Goal: Information Seeking & Learning: Find specific fact

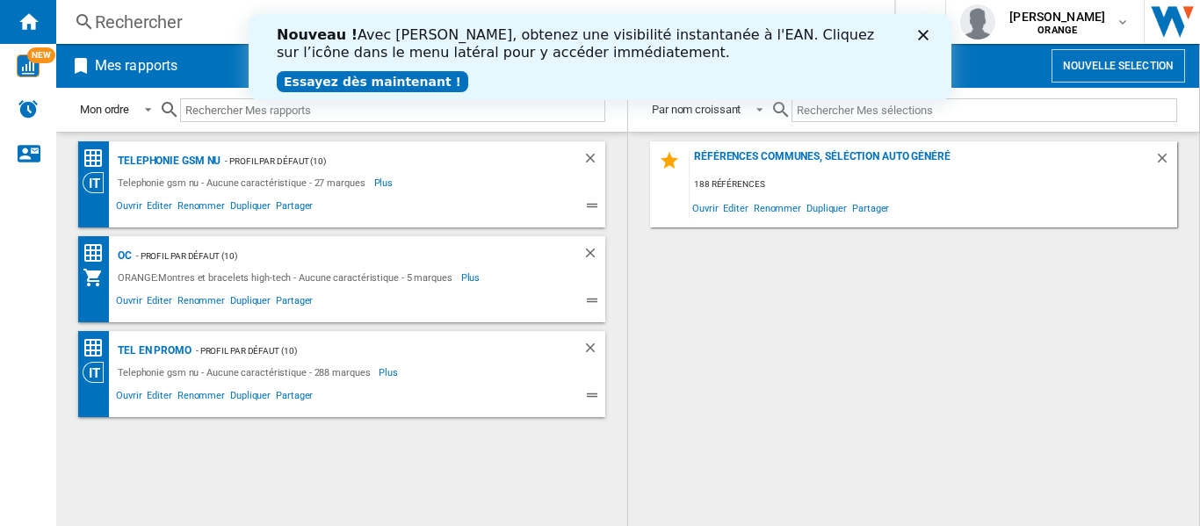
click at [926, 39] on polygon "Close" at bounding box center [923, 35] width 11 height 11
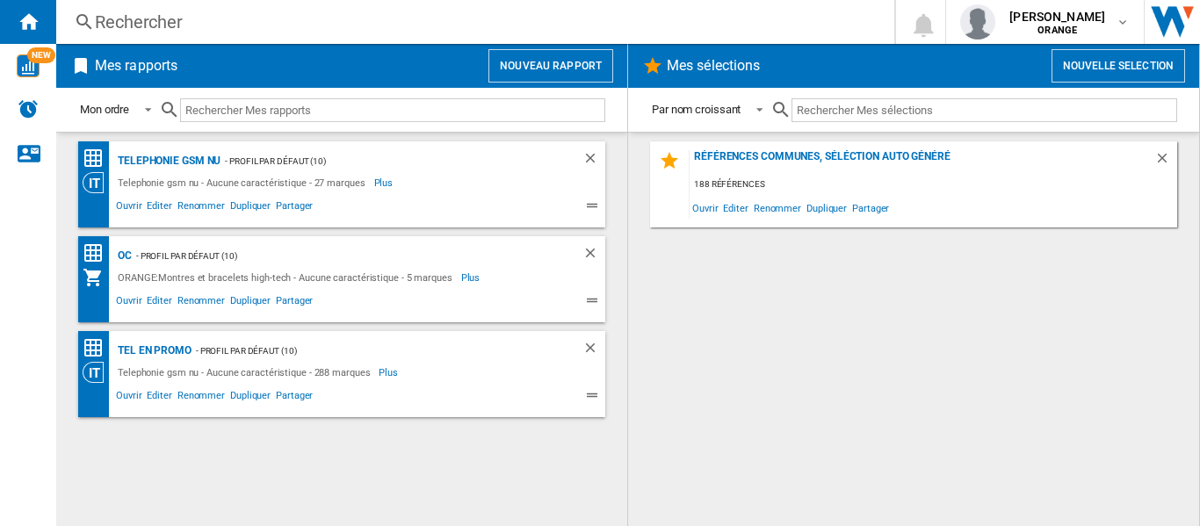
click at [722, 423] on div "Références communes, séléction auto généré 188 références Ouvrir Editer Renomme…" at bounding box center [914, 329] width 536 height 376
click at [189, 165] on div "Telephonie gsm nu" at bounding box center [166, 161] width 107 height 22
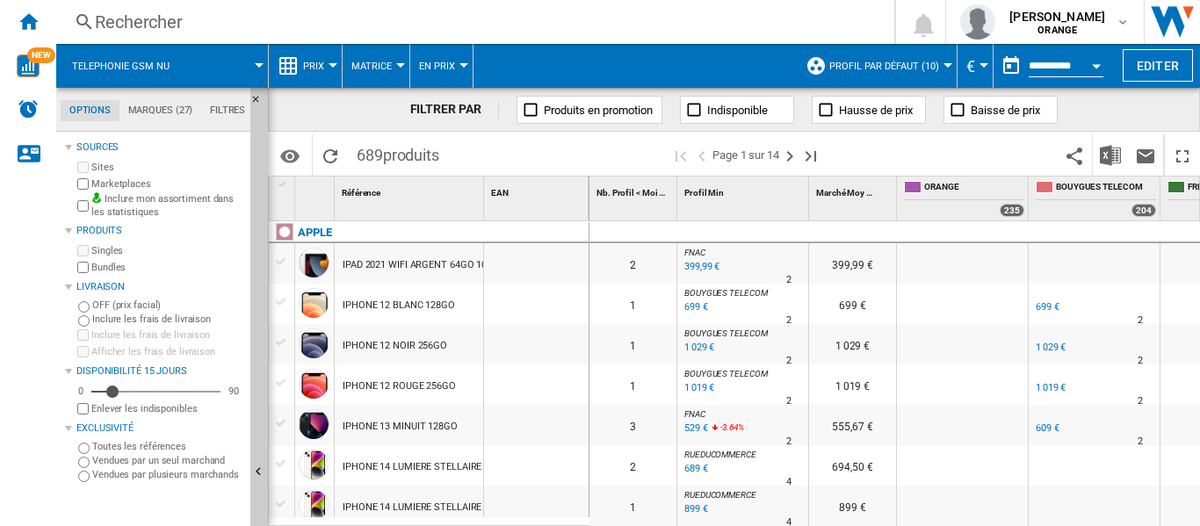
click at [144, 25] on div "Rechercher" at bounding box center [472, 22] width 754 height 25
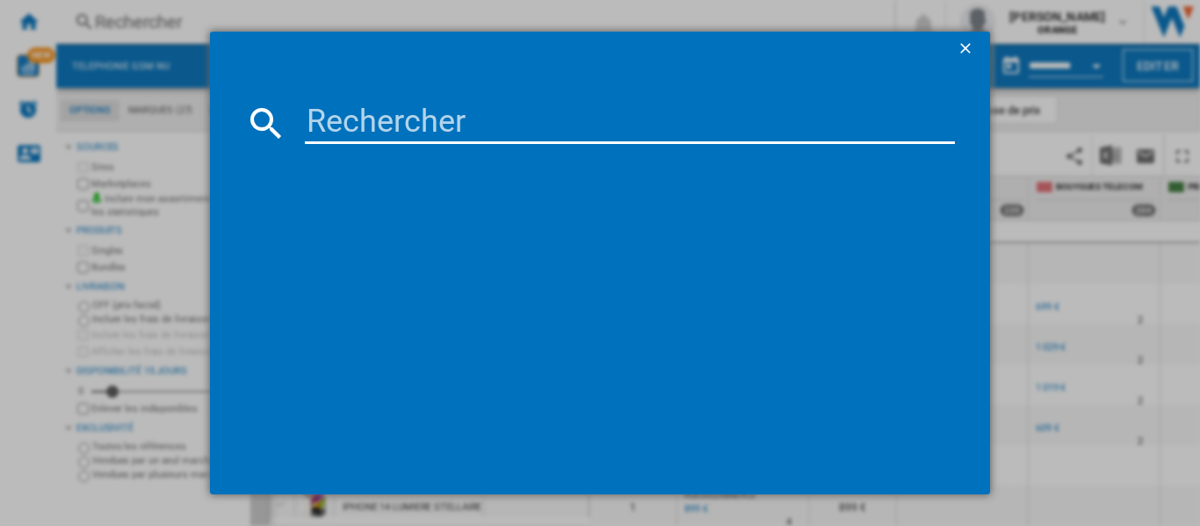
click at [487, 132] on input at bounding box center [630, 123] width 650 height 42
type input "u"
type input "iphone 17"
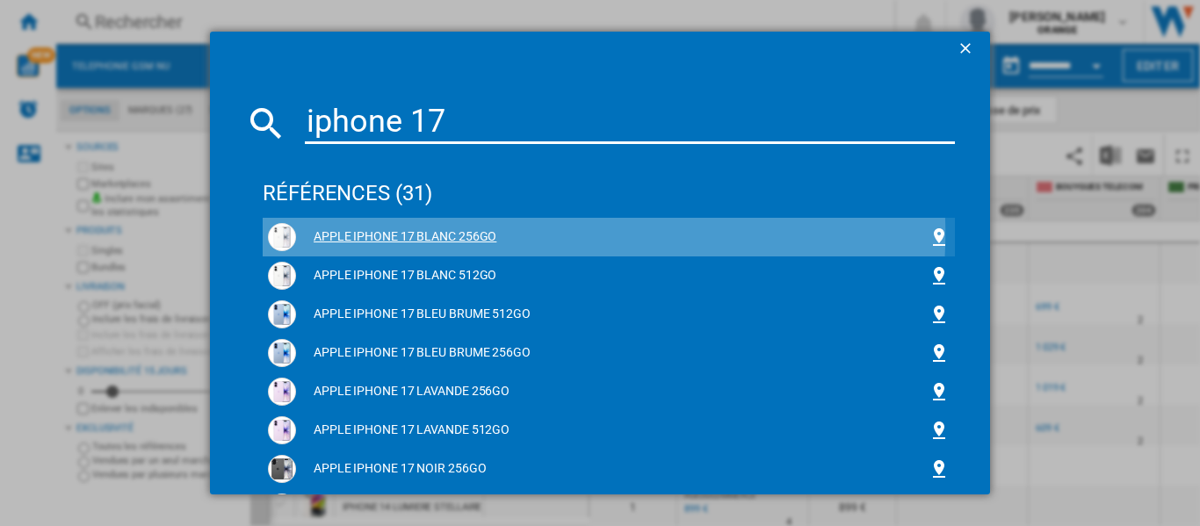
drag, startPoint x: 529, startPoint y: 234, endPoint x: 311, endPoint y: 250, distance: 218.5
click at [311, 250] on div "APPLE IPHONE 17 BLANC 256GO" at bounding box center [609, 237] width 682 height 28
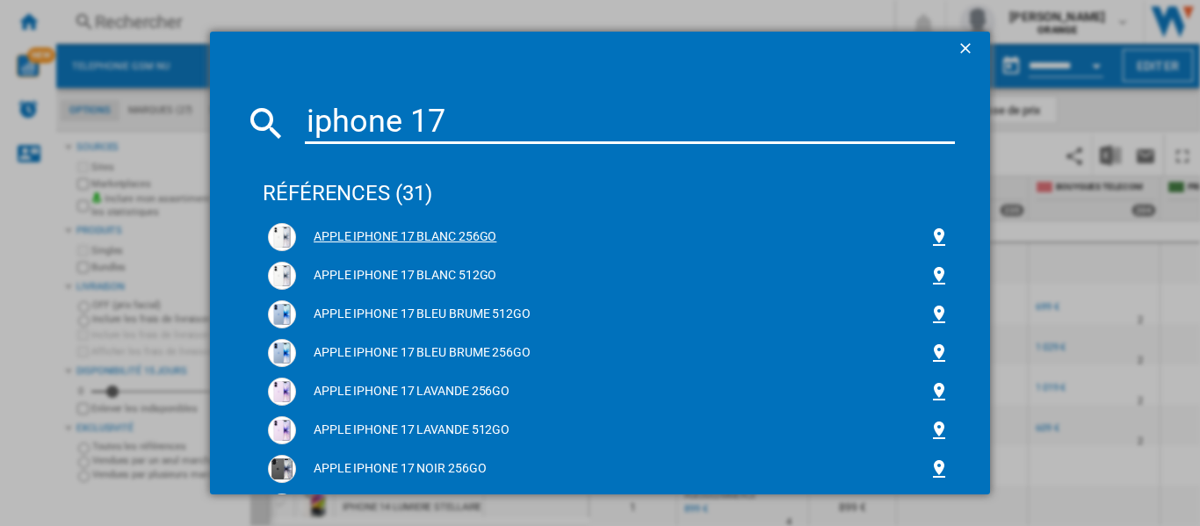
copy div "APPLE IPHONE 17 BLANC 256GO"
click at [351, 194] on div "références (31)" at bounding box center [609, 185] width 692 height 65
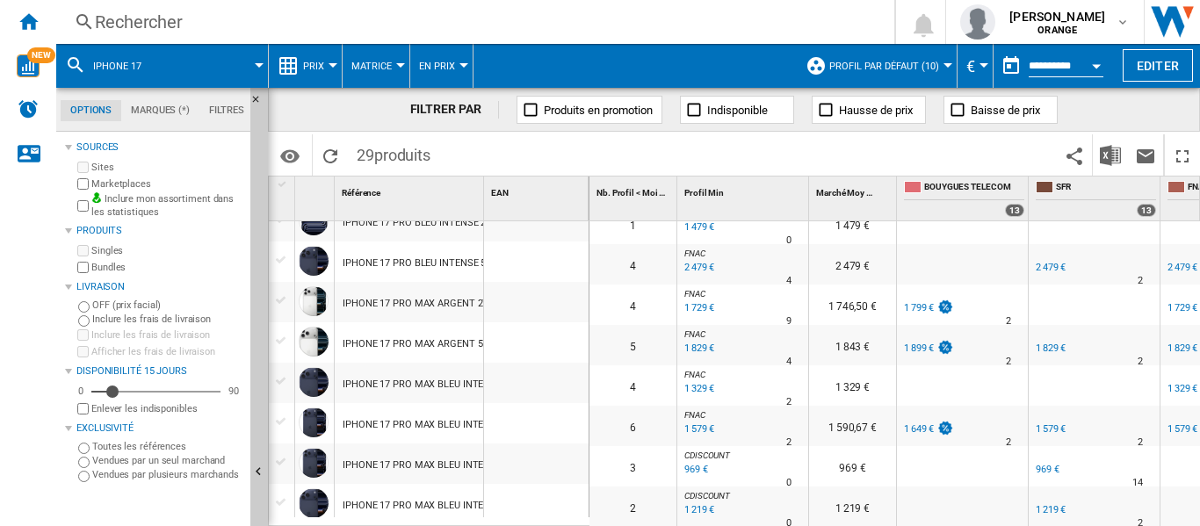
scroll to position [893, 0]
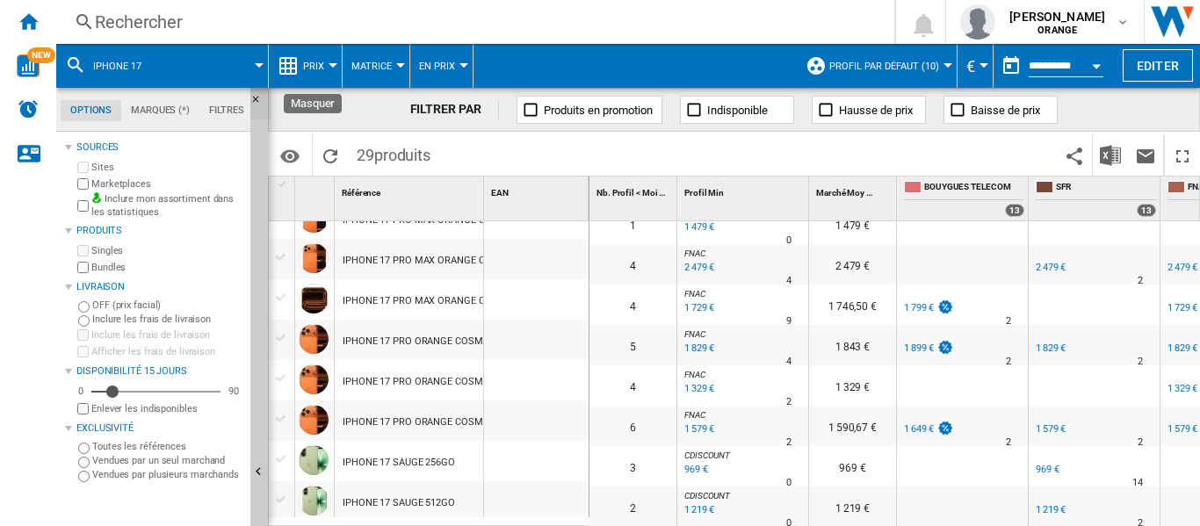
click at [255, 100] on ng-md-icon "Masquer" at bounding box center [260, 104] width 21 height 21
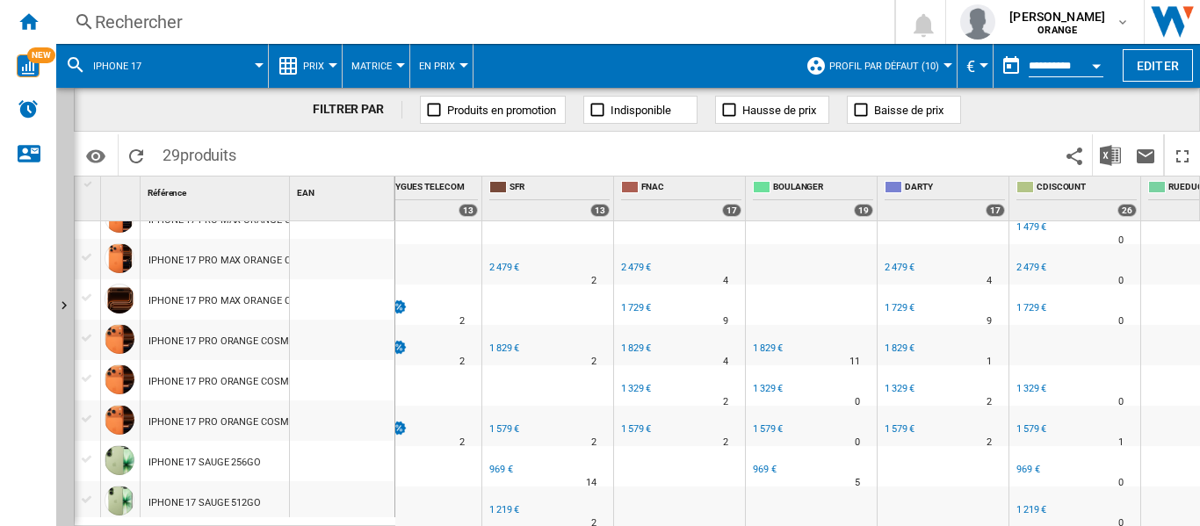
scroll to position [0, 0]
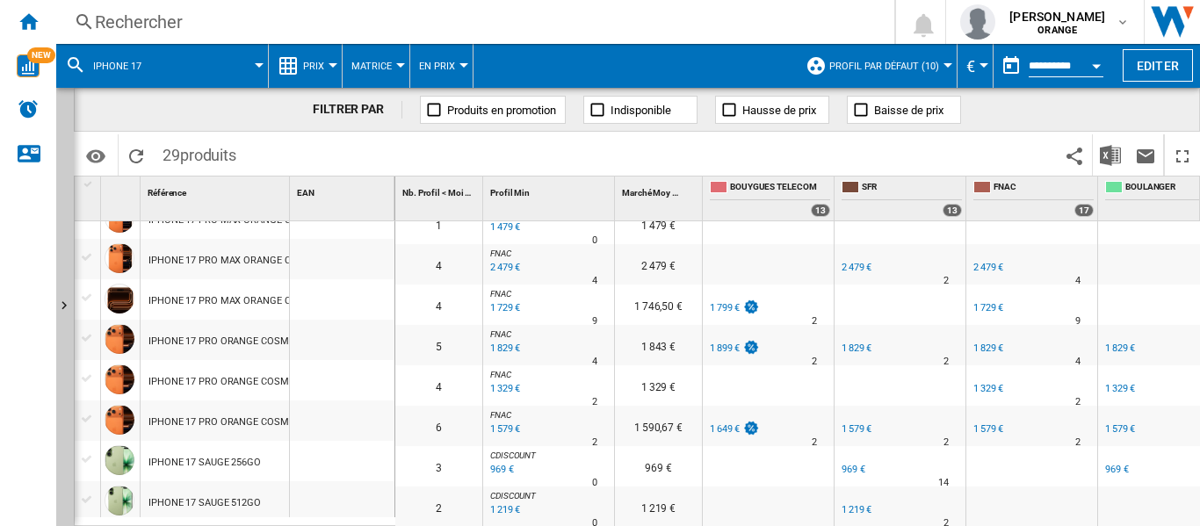
click at [944, 65] on div at bounding box center [948, 65] width 9 height 4
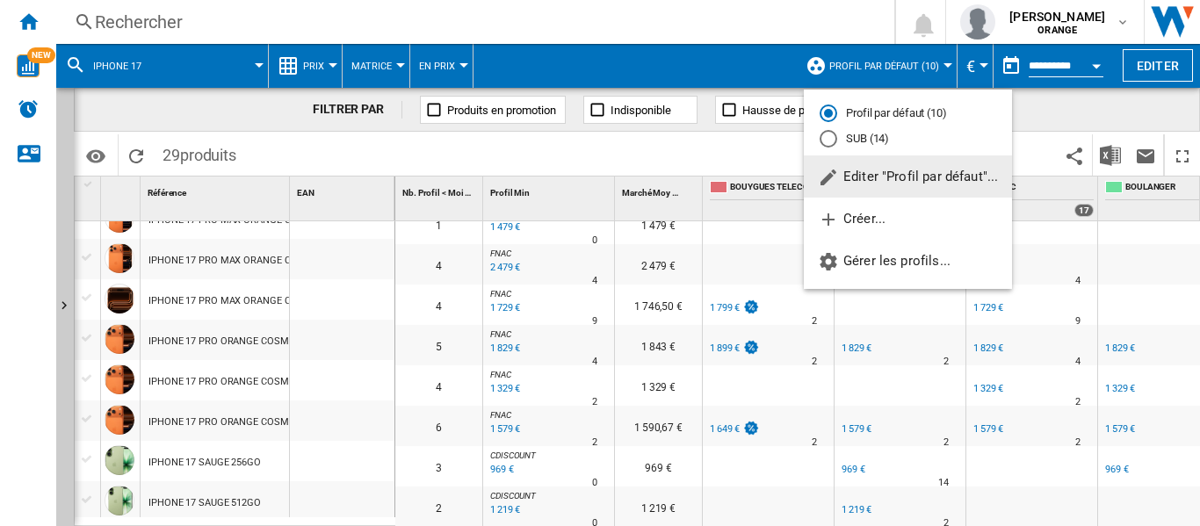
drag, startPoint x: 885, startPoint y: 141, endPoint x: 887, endPoint y: 129, distance: 11.7
click at [885, 141] on md-radio-button "SUB (14)" at bounding box center [908, 139] width 177 height 17
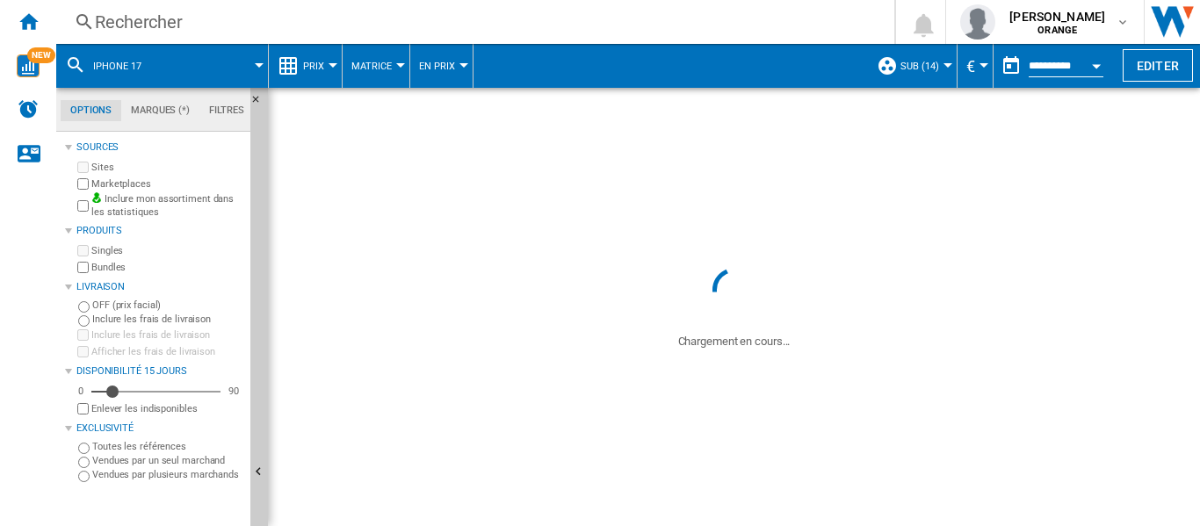
click at [941, 69] on button "SUB (14)" at bounding box center [924, 66] width 47 height 44
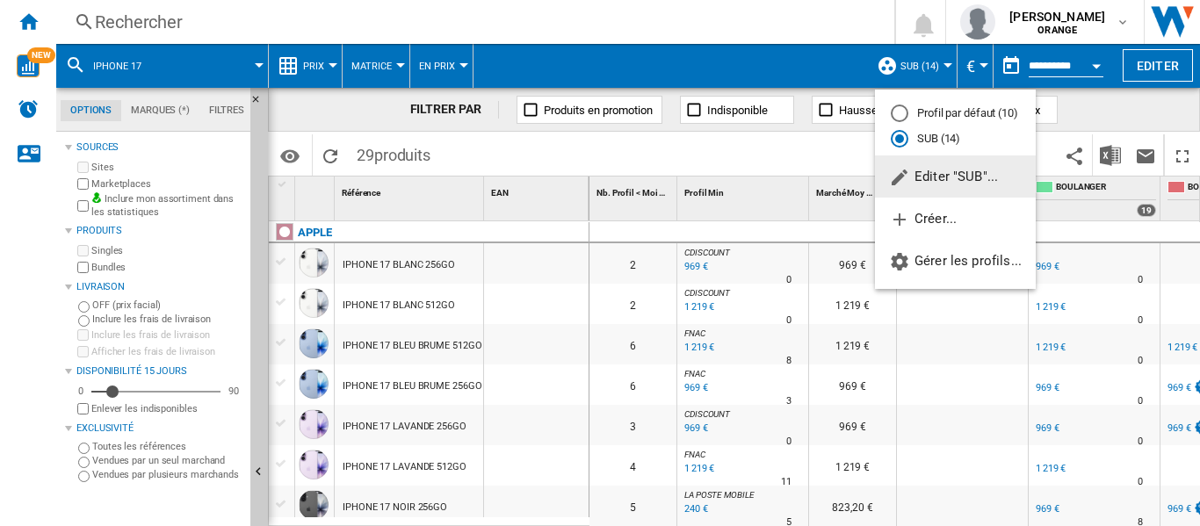
click at [1104, 105] on md-backdrop at bounding box center [600, 263] width 1200 height 526
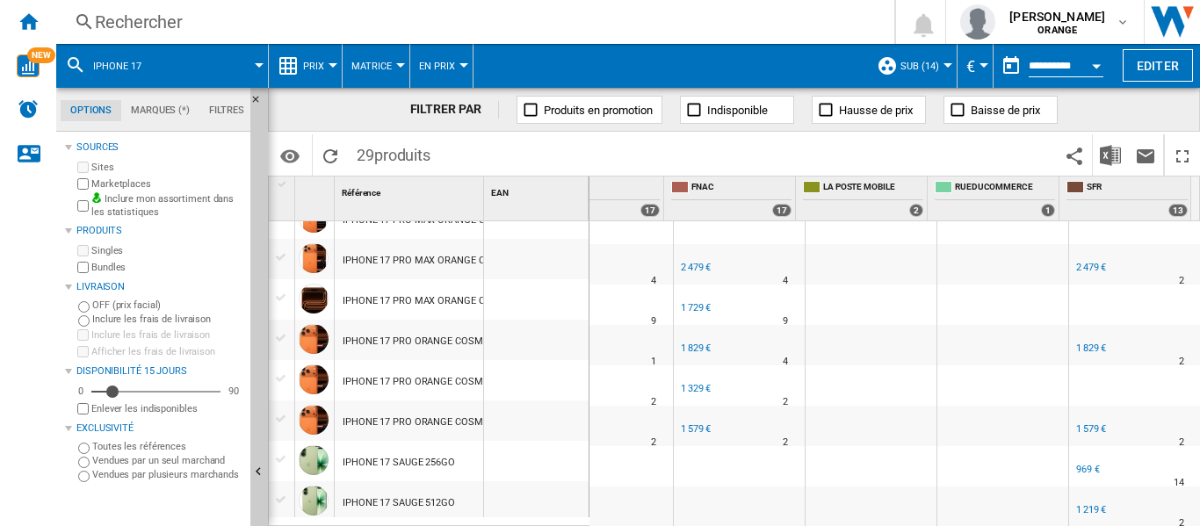
scroll to position [898, 0]
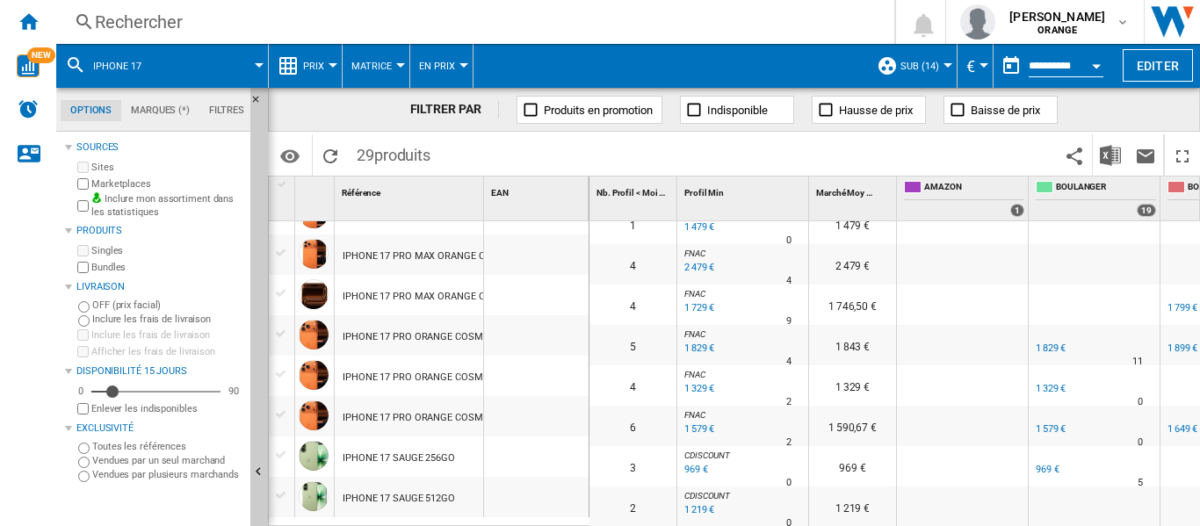
click at [256, 67] on div at bounding box center [259, 65] width 9 height 4
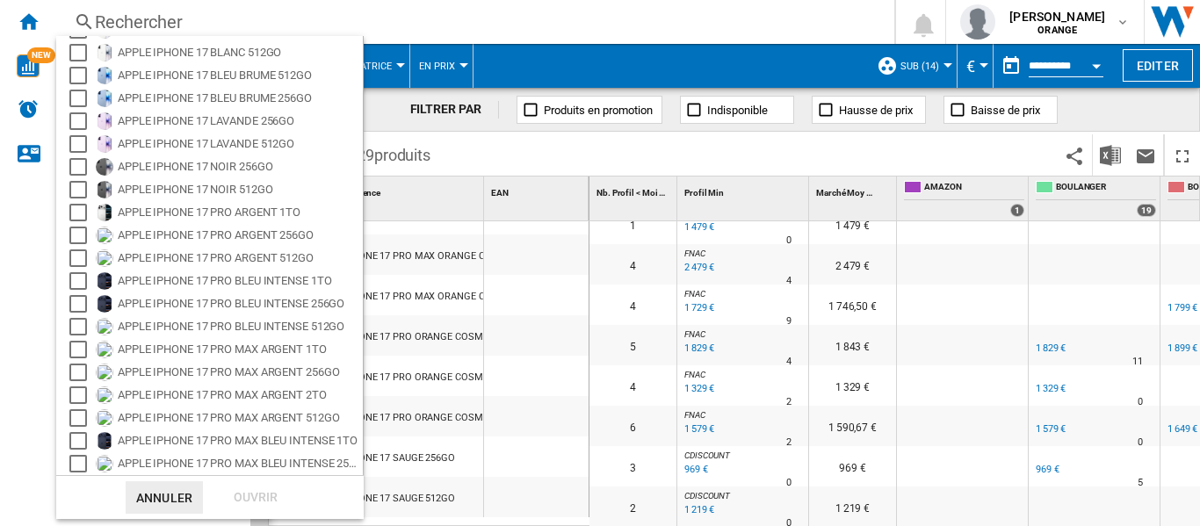
click at [534, 14] on md-backdrop at bounding box center [600, 263] width 1200 height 526
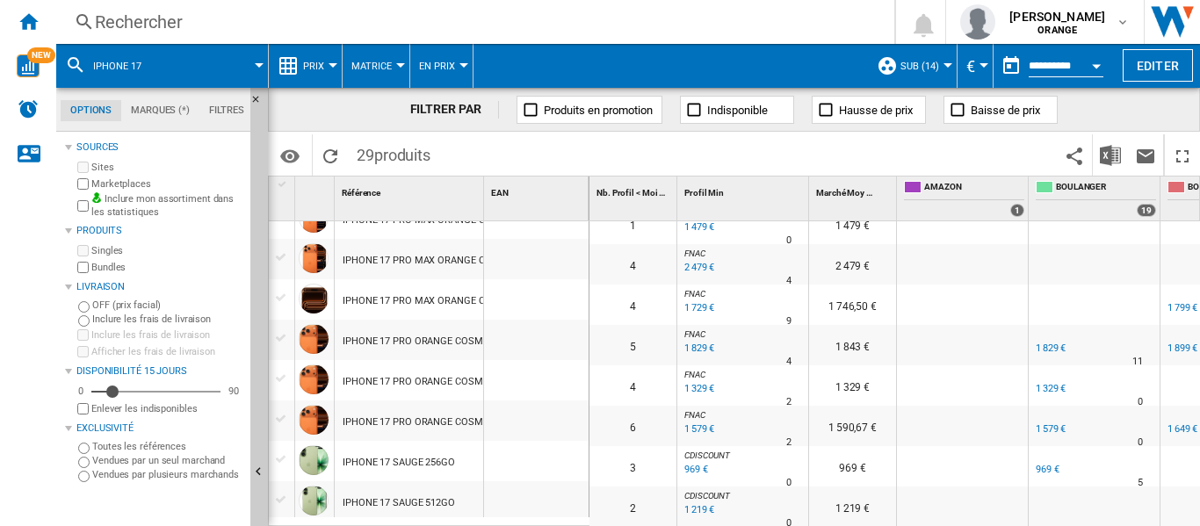
click at [260, 67] on div at bounding box center [259, 65] width 9 height 4
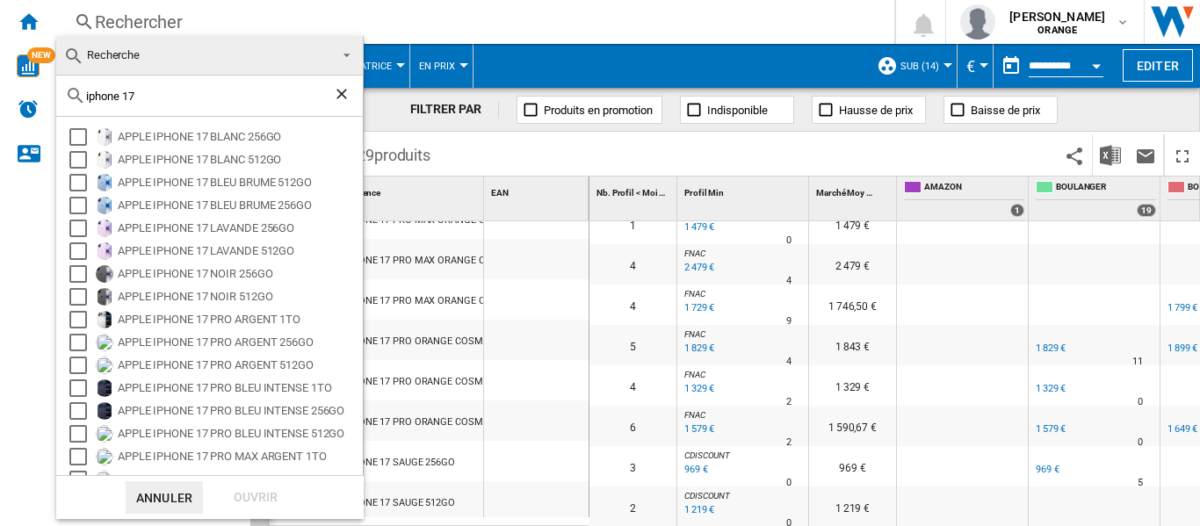
click at [491, 19] on md-backdrop at bounding box center [600, 263] width 1200 height 526
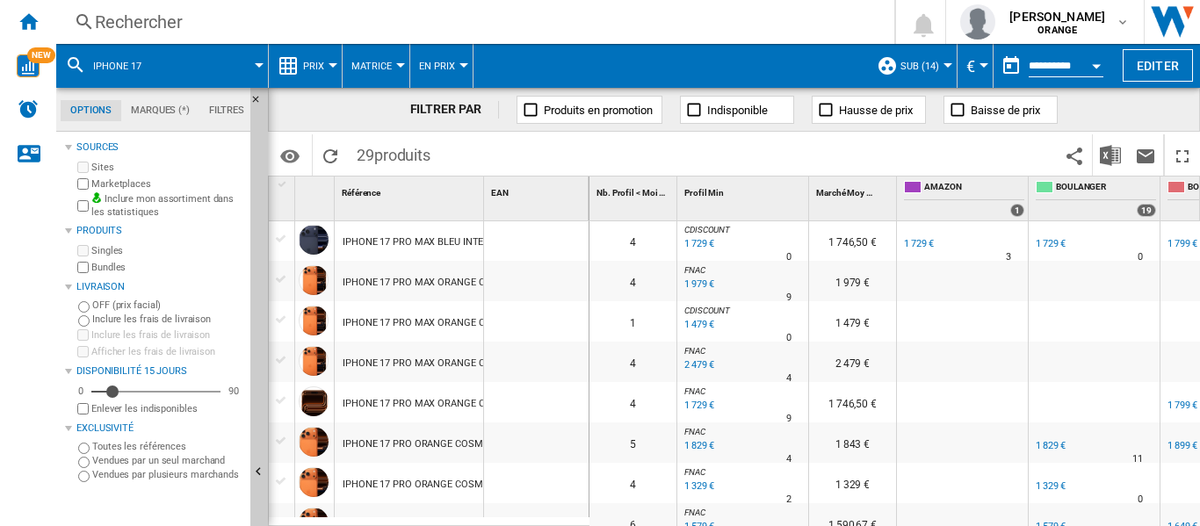
scroll to position [893, 0]
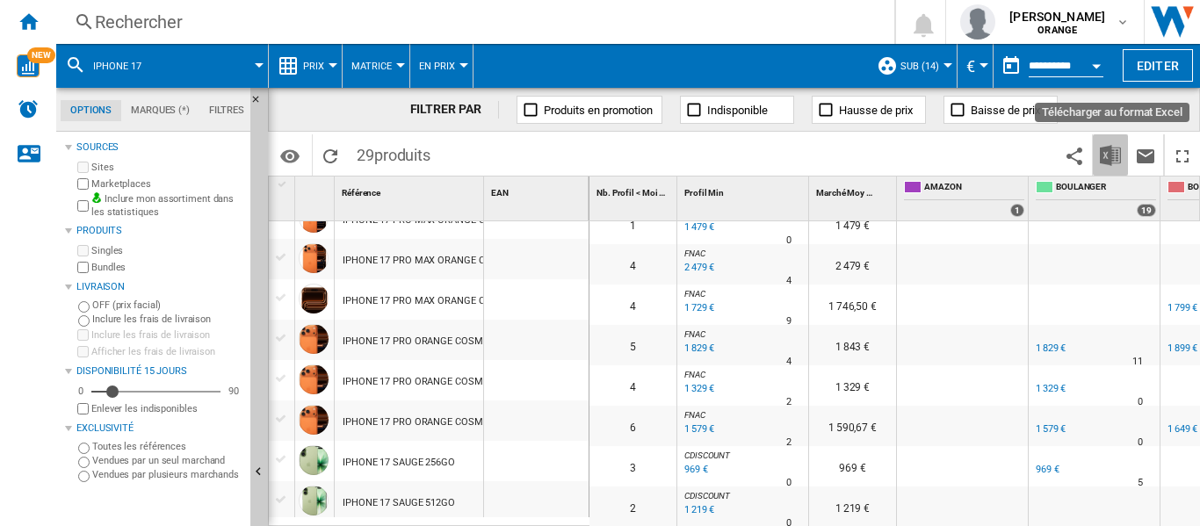
click at [1116, 156] on img "Télécharger au format Excel" at bounding box center [1110, 155] width 21 height 21
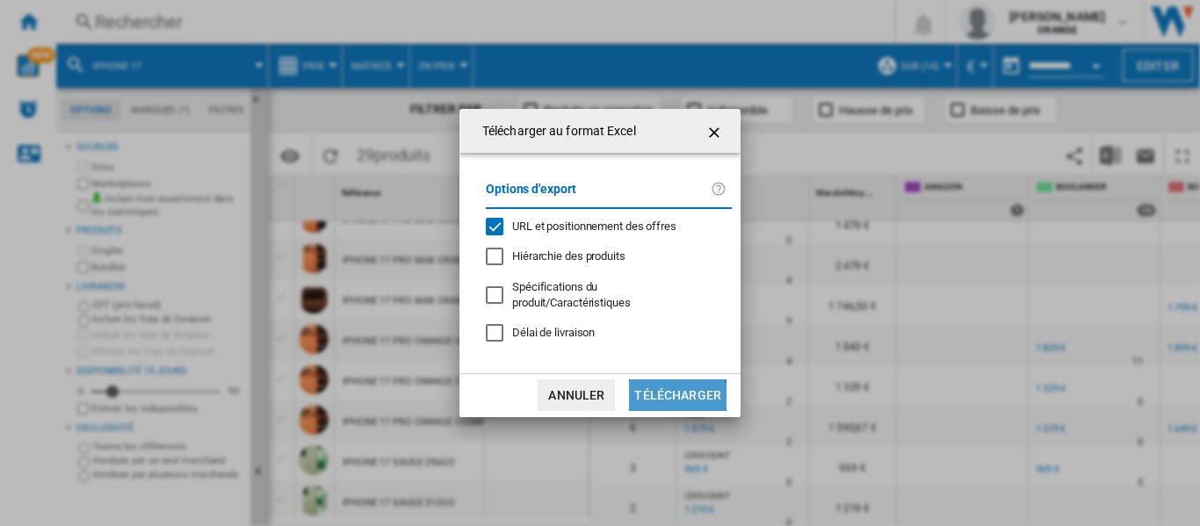
drag, startPoint x: 679, startPoint y: 390, endPoint x: 693, endPoint y: 401, distance: 18.1
click at [682, 394] on button "Télécharger" at bounding box center [678, 396] width 98 height 32
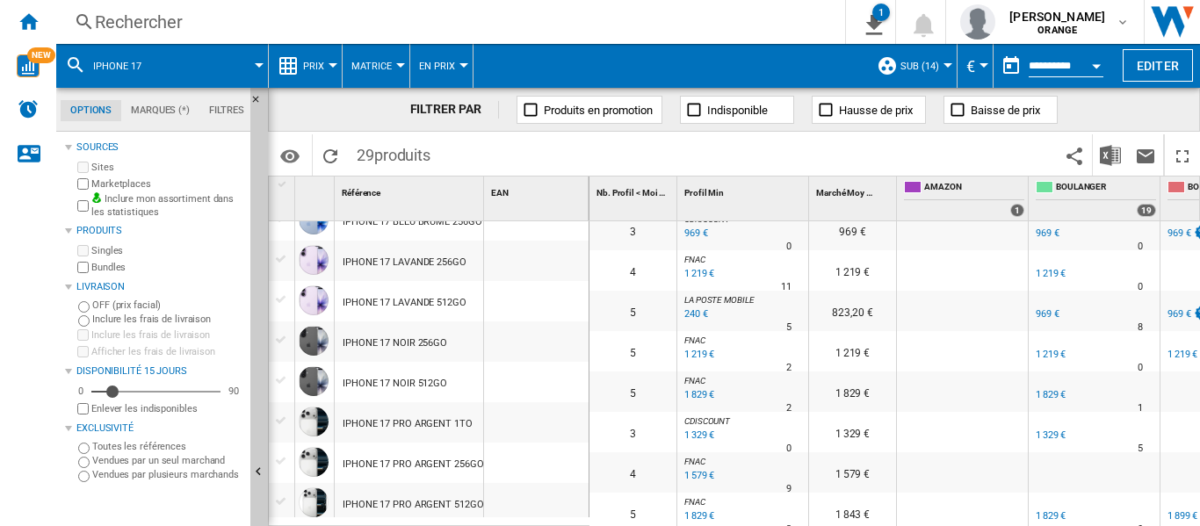
scroll to position [195, 0]
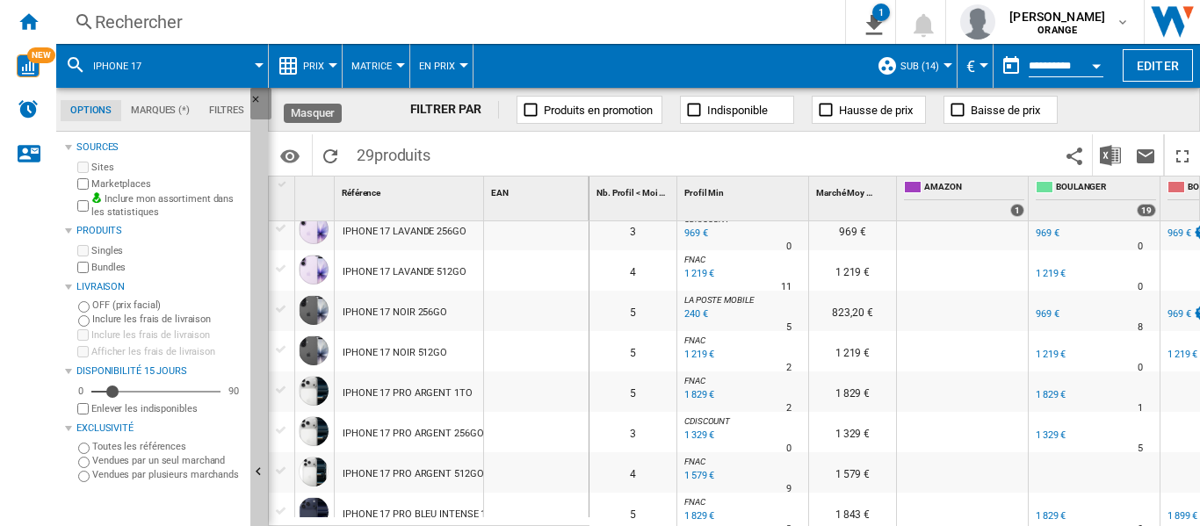
click at [259, 101] on ng-md-icon "Masquer" at bounding box center [260, 104] width 21 height 21
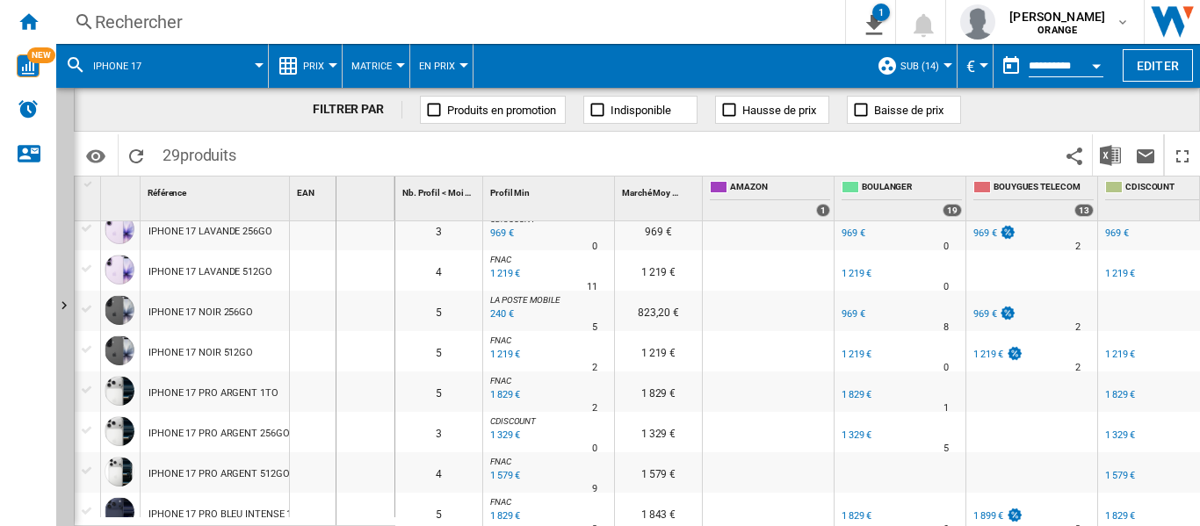
drag, startPoint x: 292, startPoint y: 203, endPoint x: 340, endPoint y: 215, distance: 49.9
click at [339, 213] on div "EAN 1" at bounding box center [342, 199] width 105 height 44
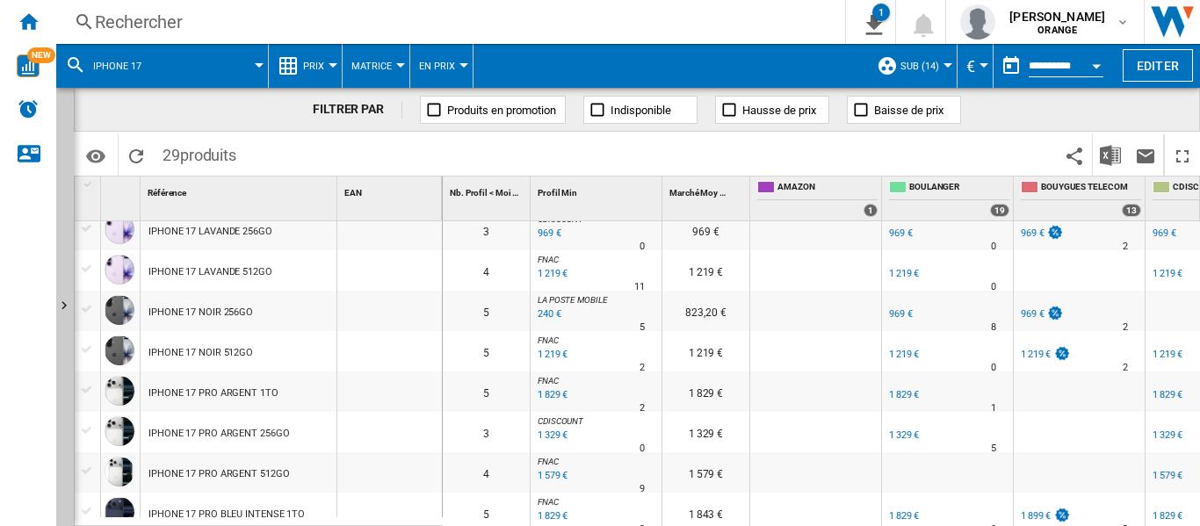
click at [259, 65] on div at bounding box center [259, 65] width 9 height 4
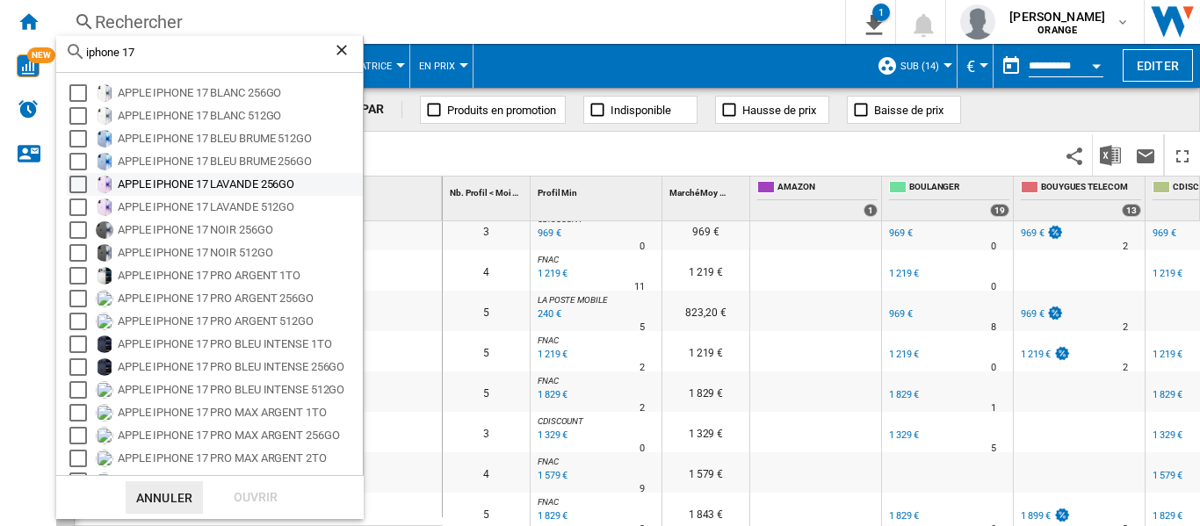
scroll to position [0, 0]
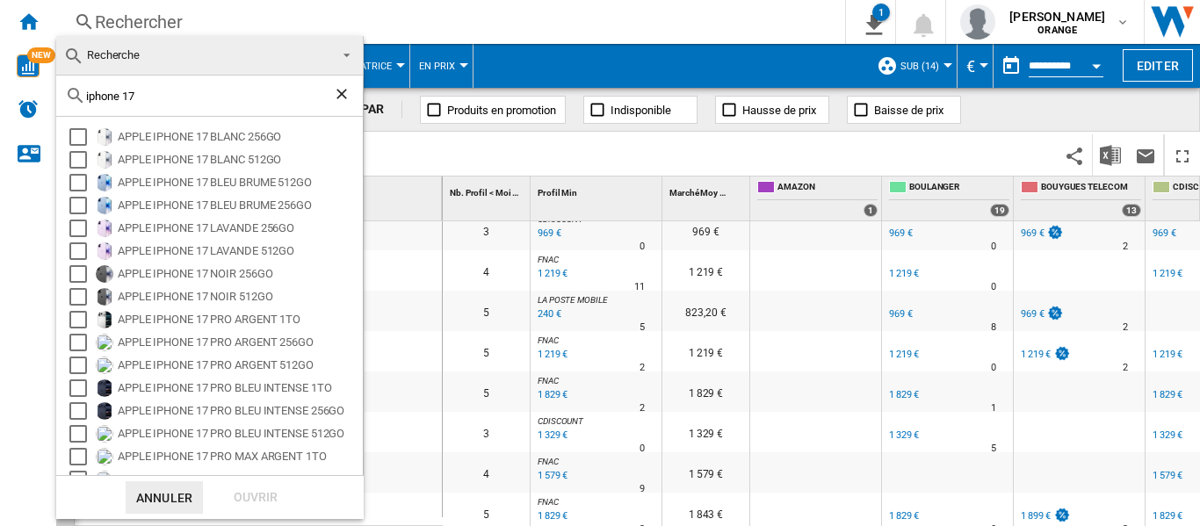
click at [538, 19] on md-backdrop at bounding box center [600, 263] width 1200 height 526
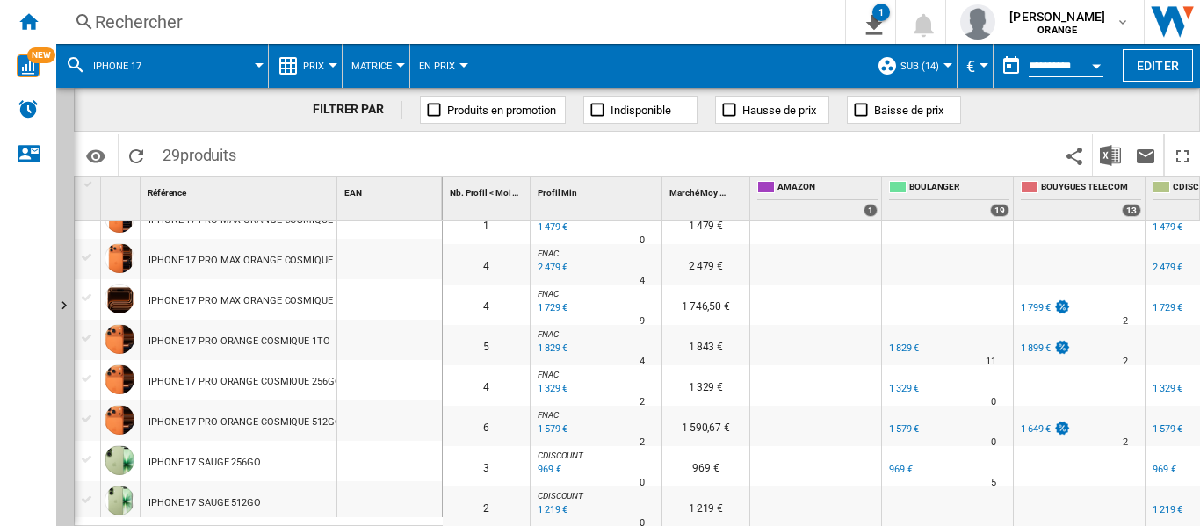
scroll to position [279, 0]
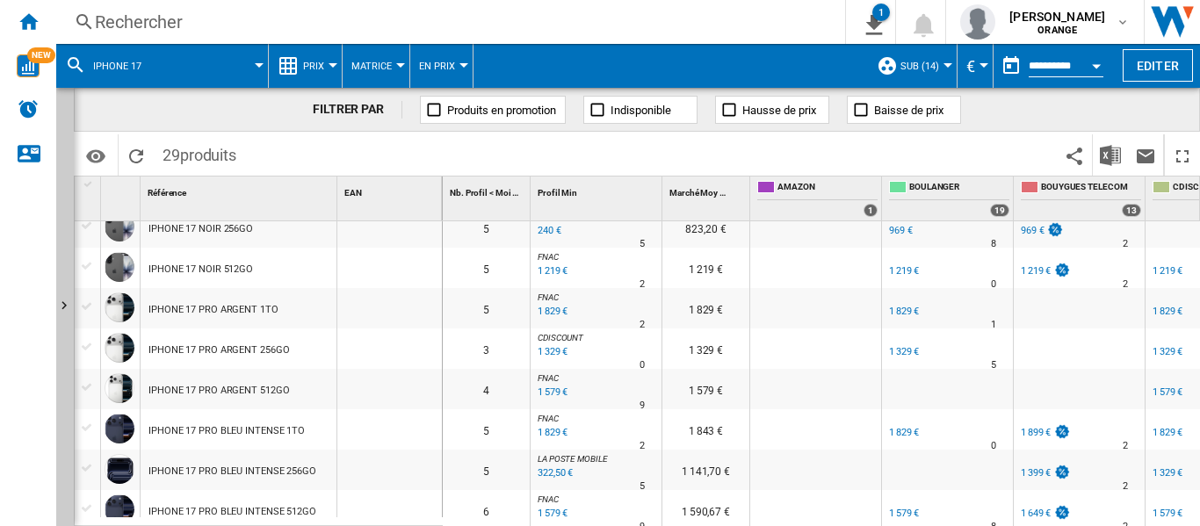
click at [256, 65] on div at bounding box center [259, 65] width 9 height 4
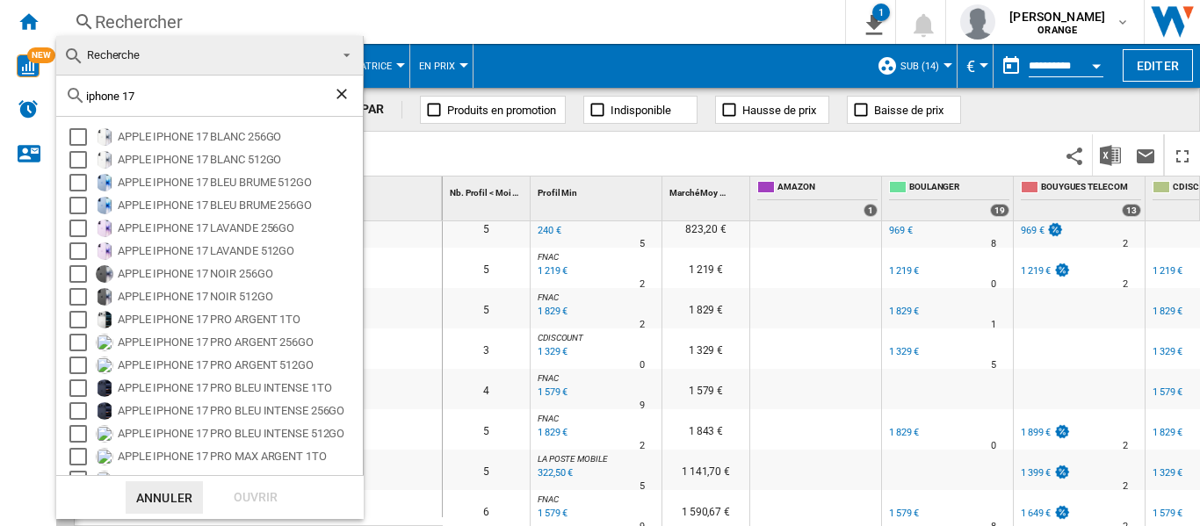
click at [458, 21] on md-backdrop at bounding box center [600, 263] width 1200 height 526
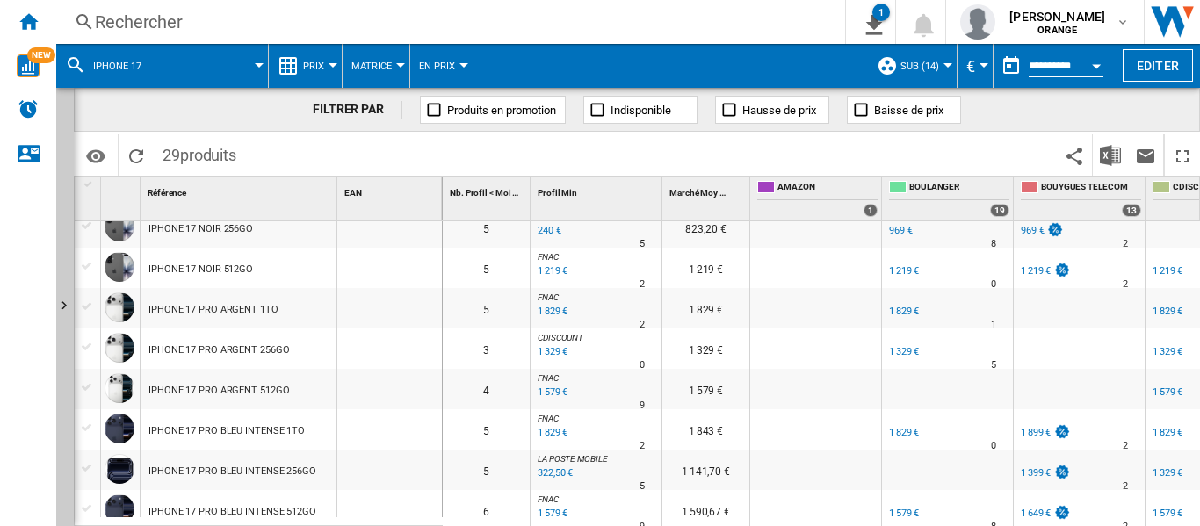
click at [134, 18] on div "Rechercher" at bounding box center [447, 22] width 705 height 25
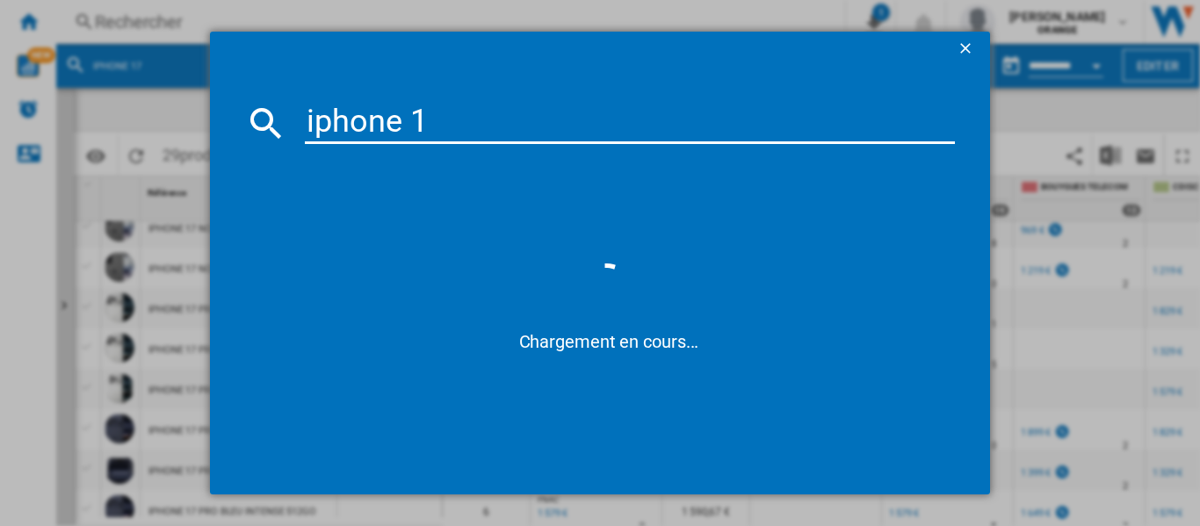
type input "iphone 15"
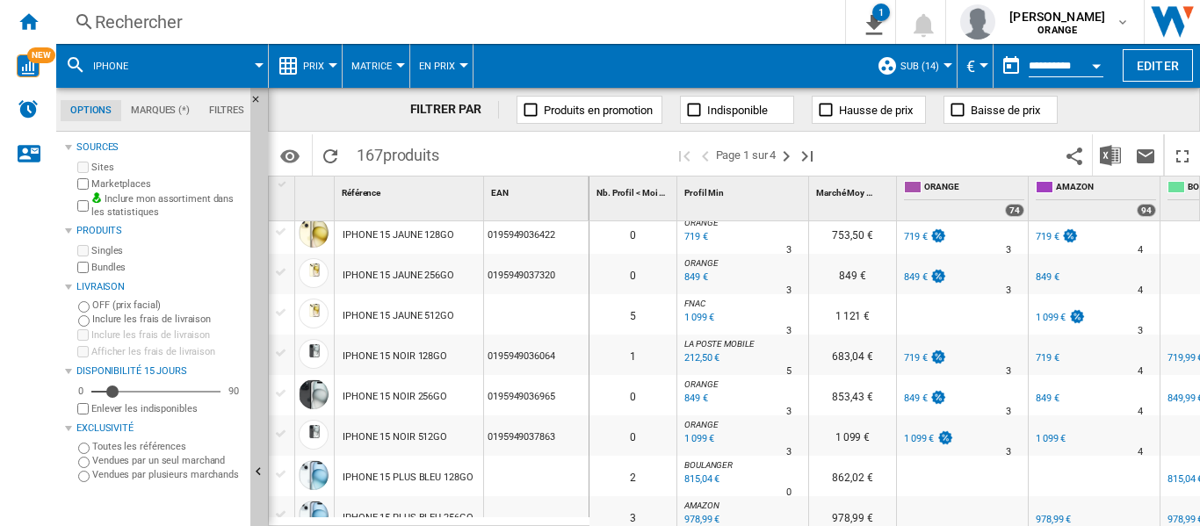
scroll to position [703, 0]
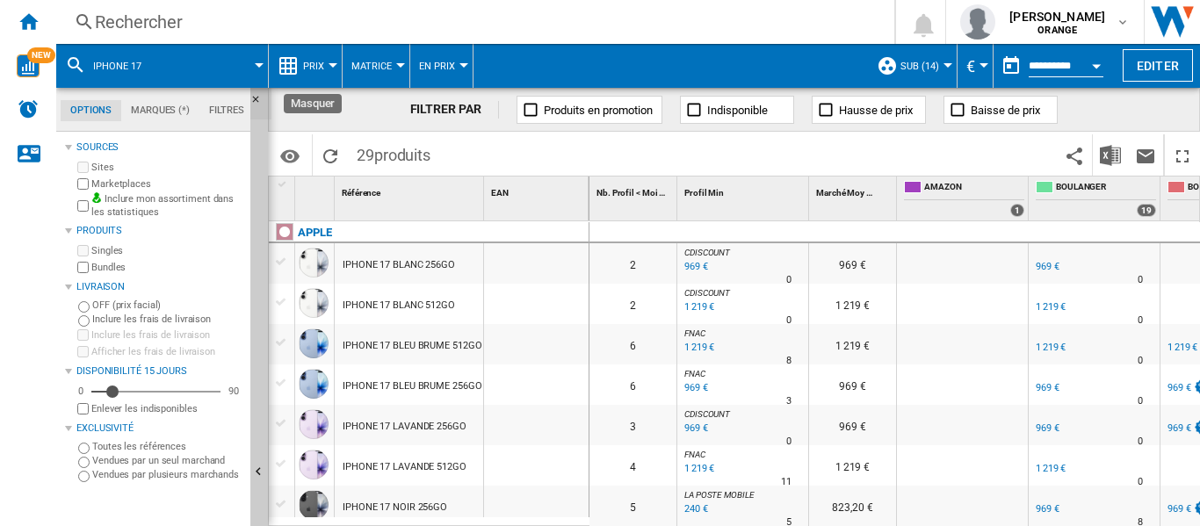
click at [257, 103] on ng-md-icon "Masquer" at bounding box center [260, 104] width 21 height 21
